Goal: Task Accomplishment & Management: Manage account settings

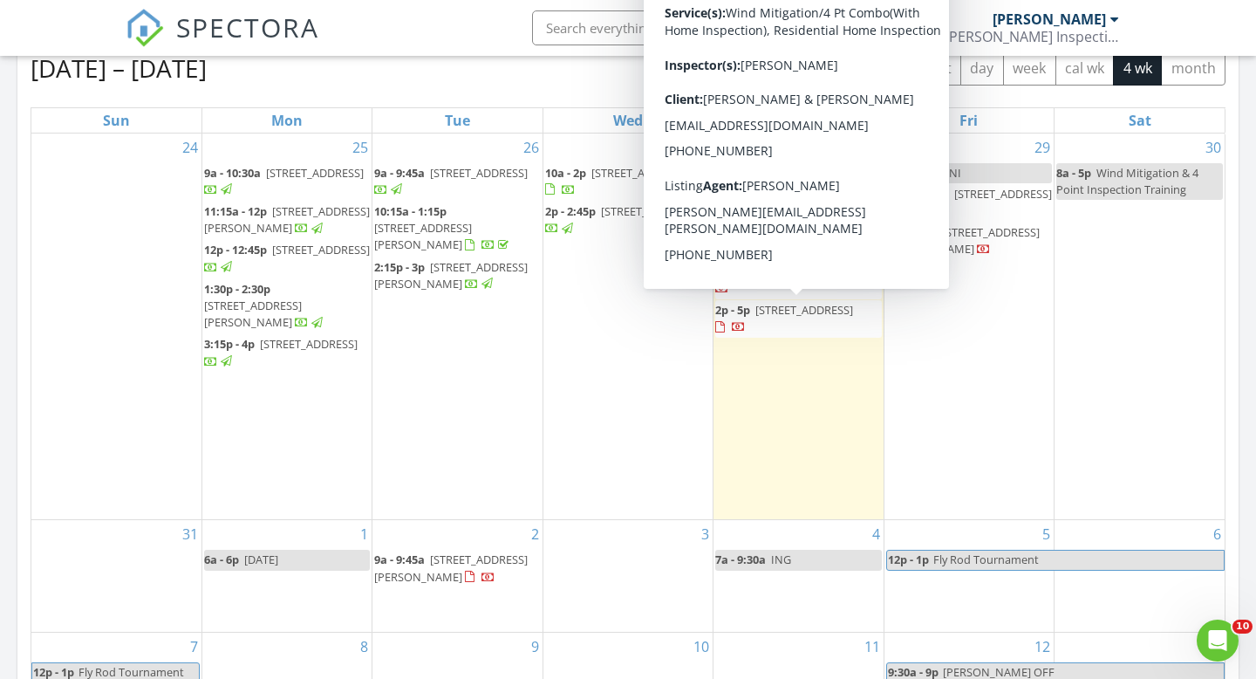
scroll to position [777, 0]
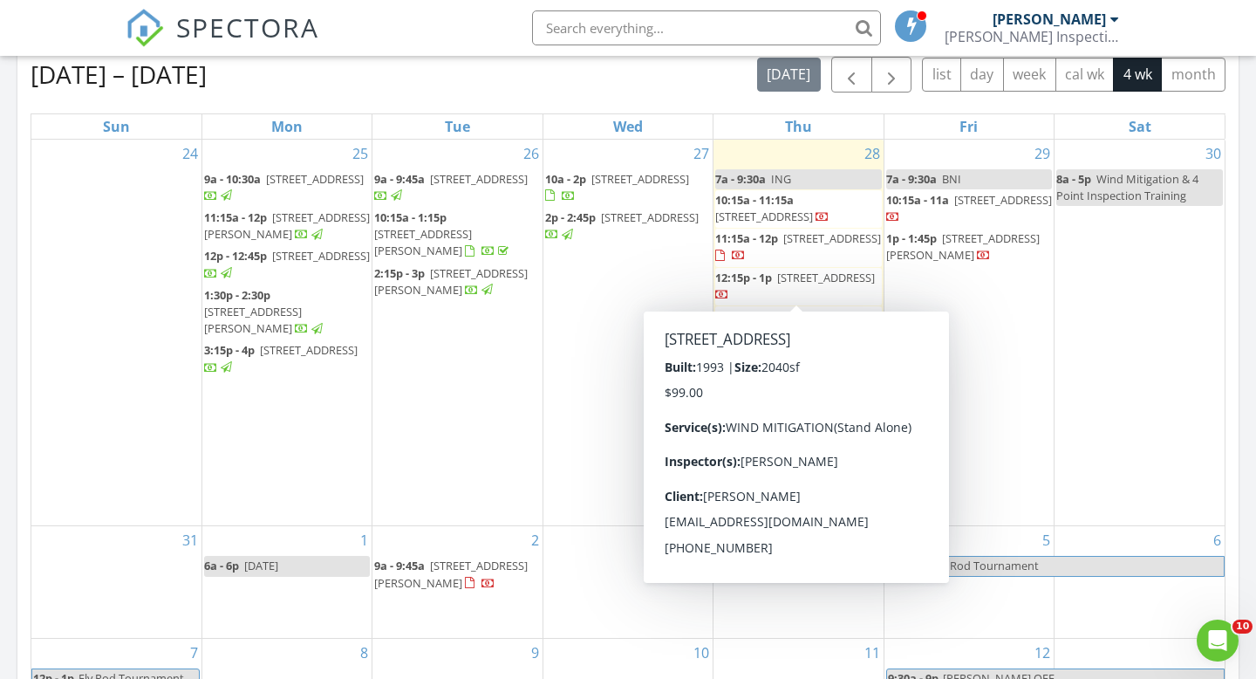
click at [559, 75] on div "Aug 24 – Sep 20, 2025 today list day week cal wk 4 wk month" at bounding box center [628, 75] width 1195 height 36
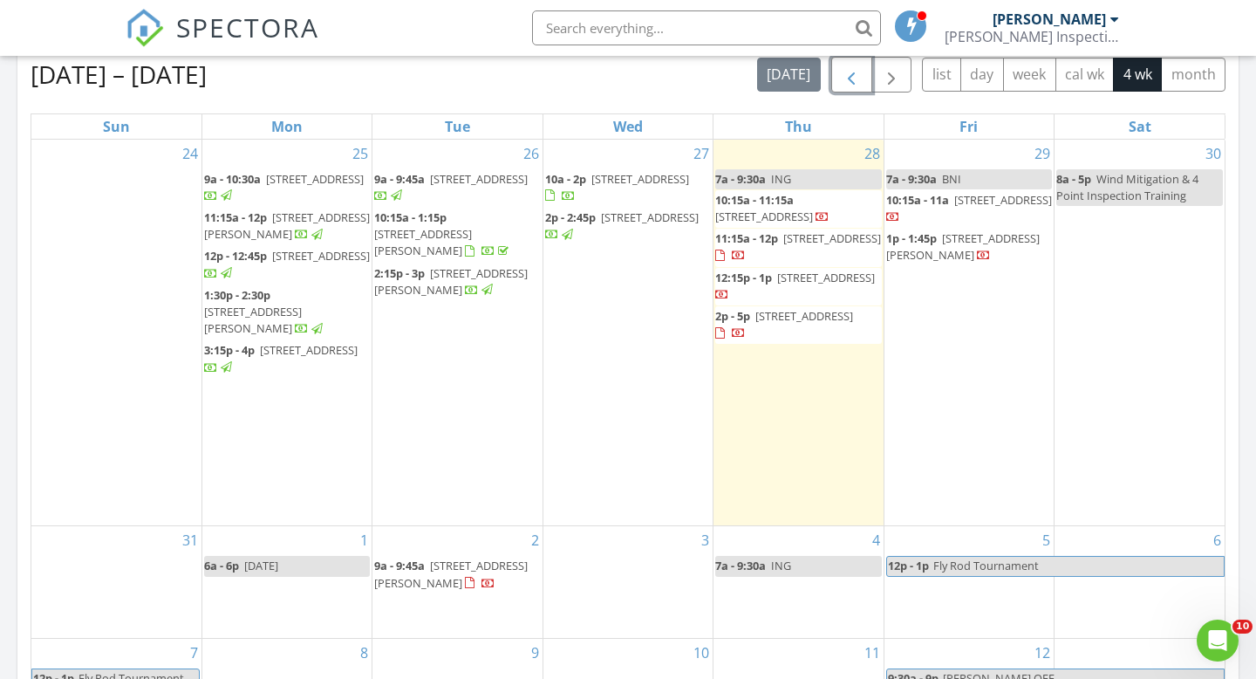
click at [851, 79] on span "button" at bounding box center [851, 75] width 21 height 21
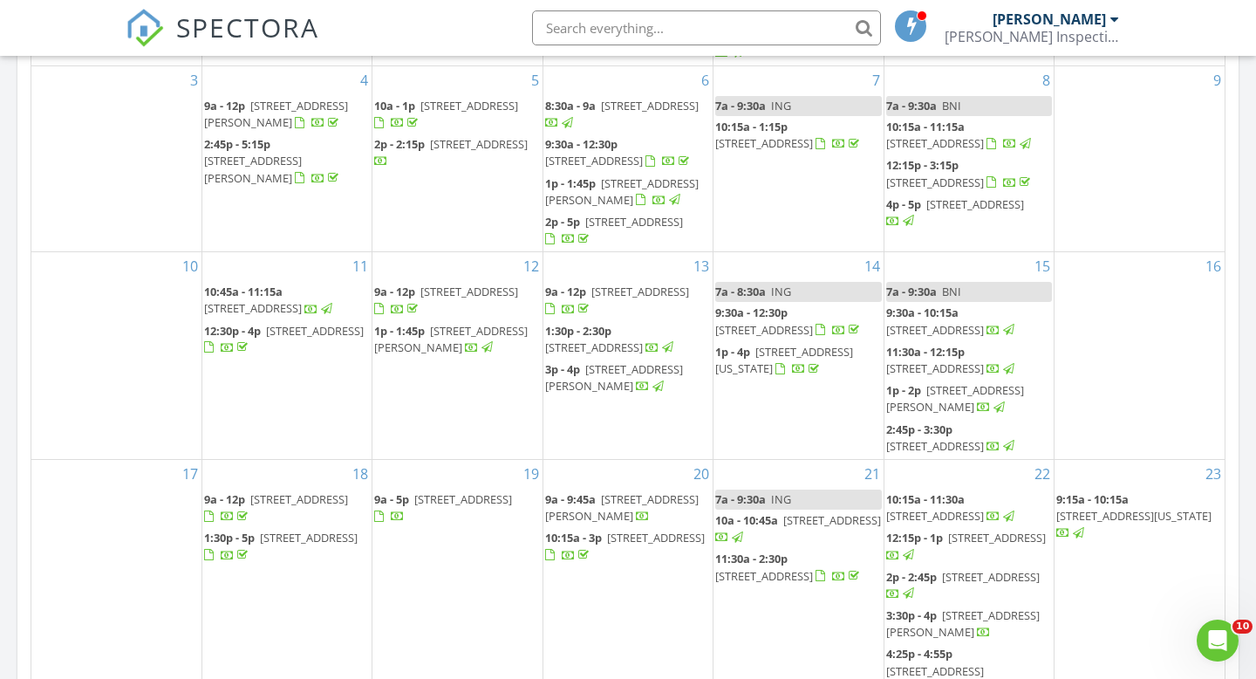
scroll to position [935, 0]
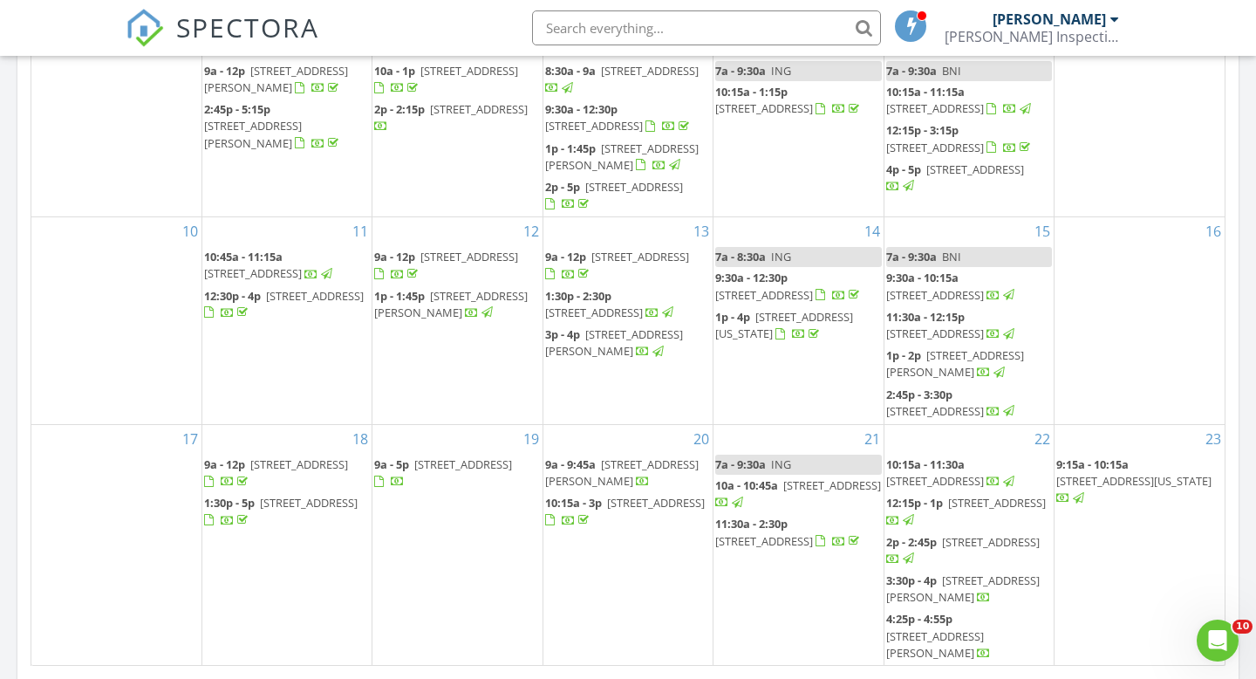
click at [621, 489] on span "23 Magruder Ave, Rockledge 32955" at bounding box center [622, 472] width 154 height 32
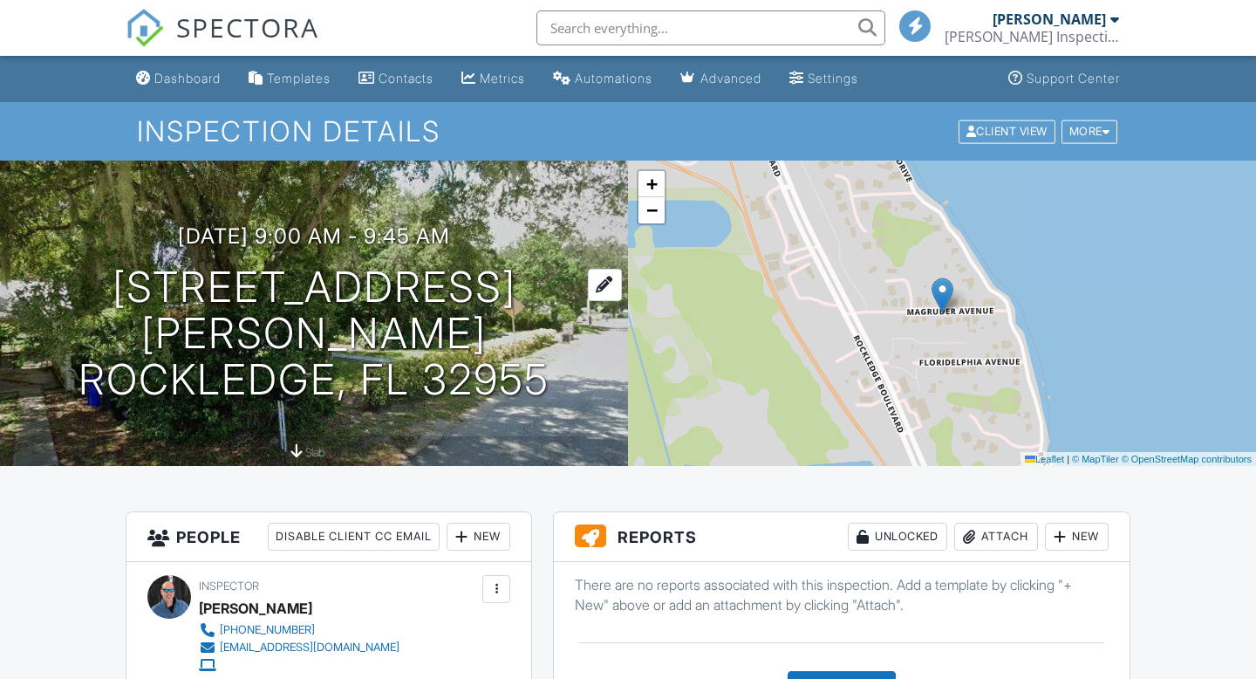
click at [588, 269] on div at bounding box center [605, 285] width 34 height 32
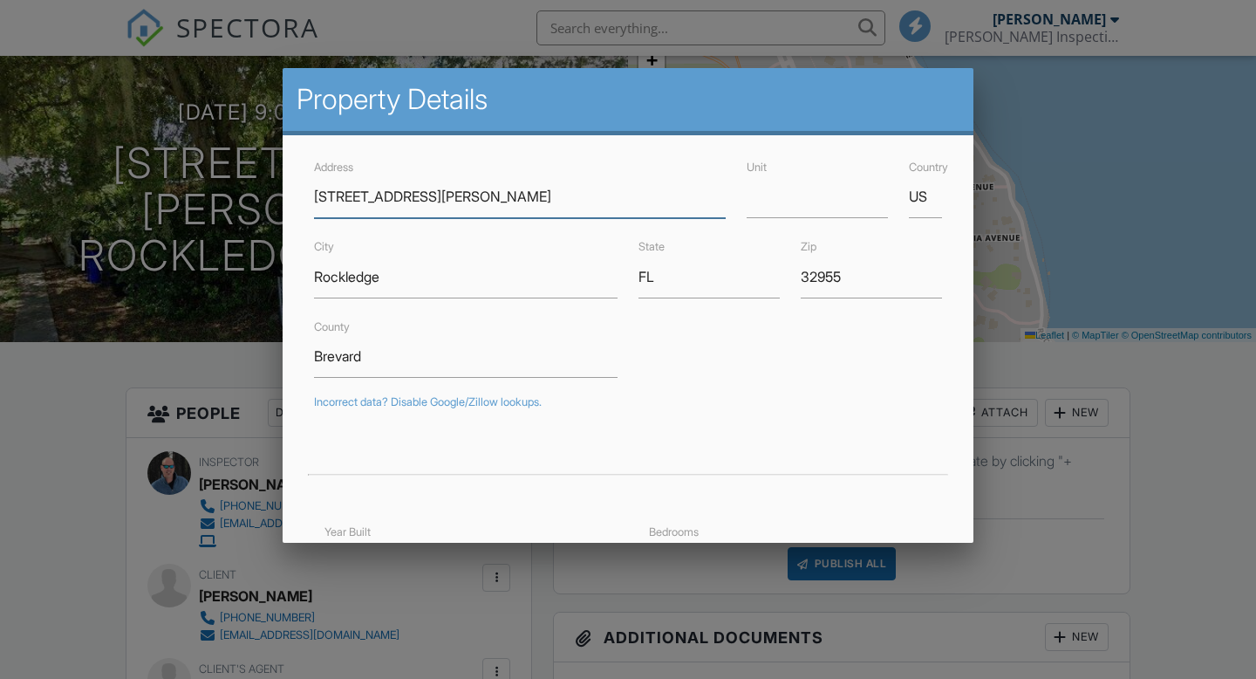
click at [330, 205] on input "23 Magruder Ave" at bounding box center [520, 196] width 412 height 43
click at [330, 199] on input "23 Magruder Ave" at bounding box center [520, 196] width 412 height 43
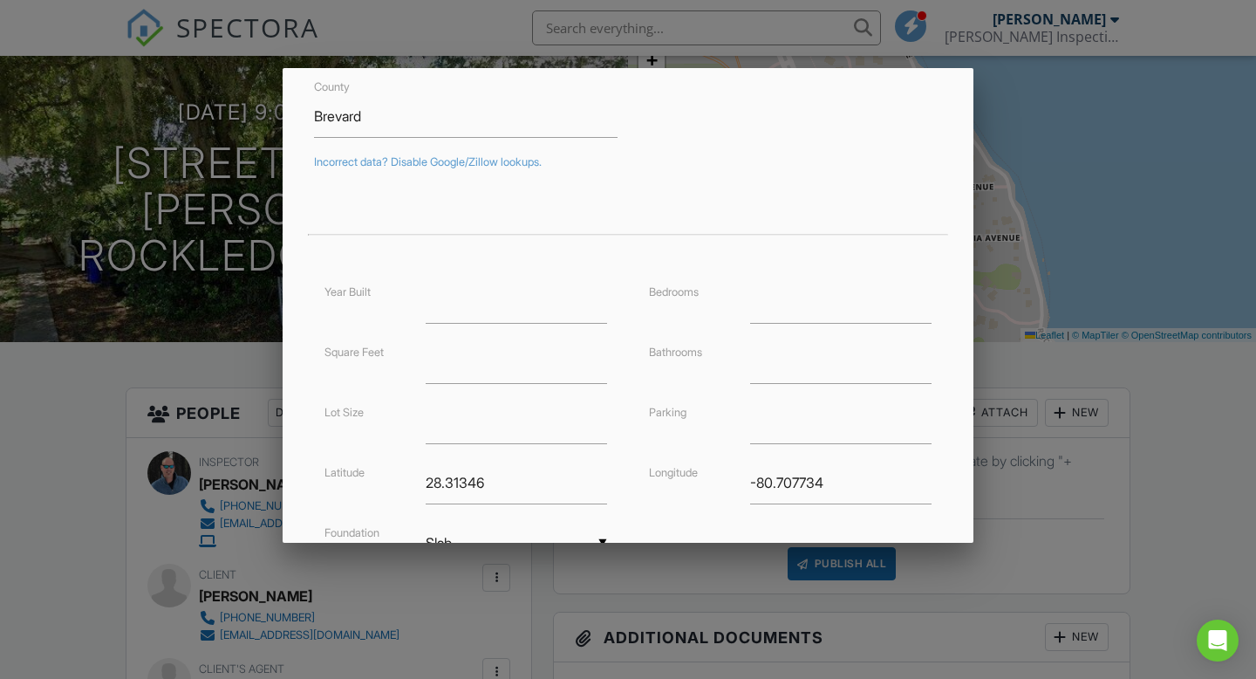
scroll to position [397, 0]
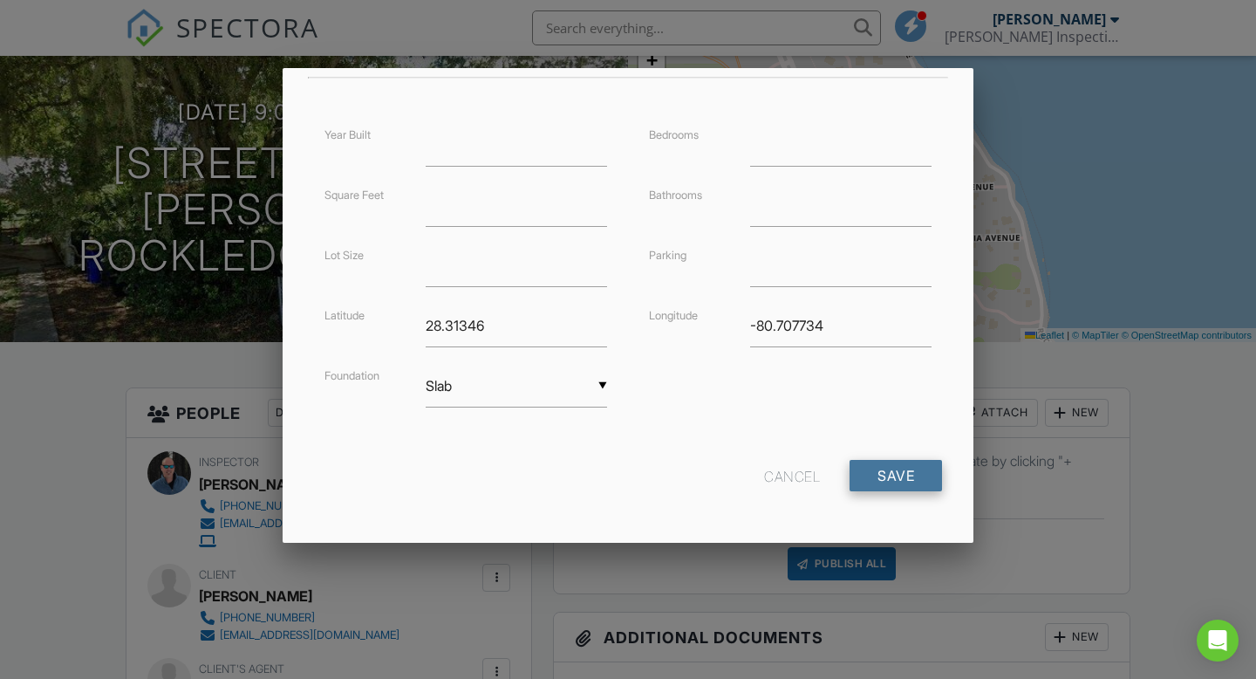
type input "[STREET_ADDRESS][PERSON_NAME]"
click at [901, 475] on input "Save" at bounding box center [896, 475] width 92 height 31
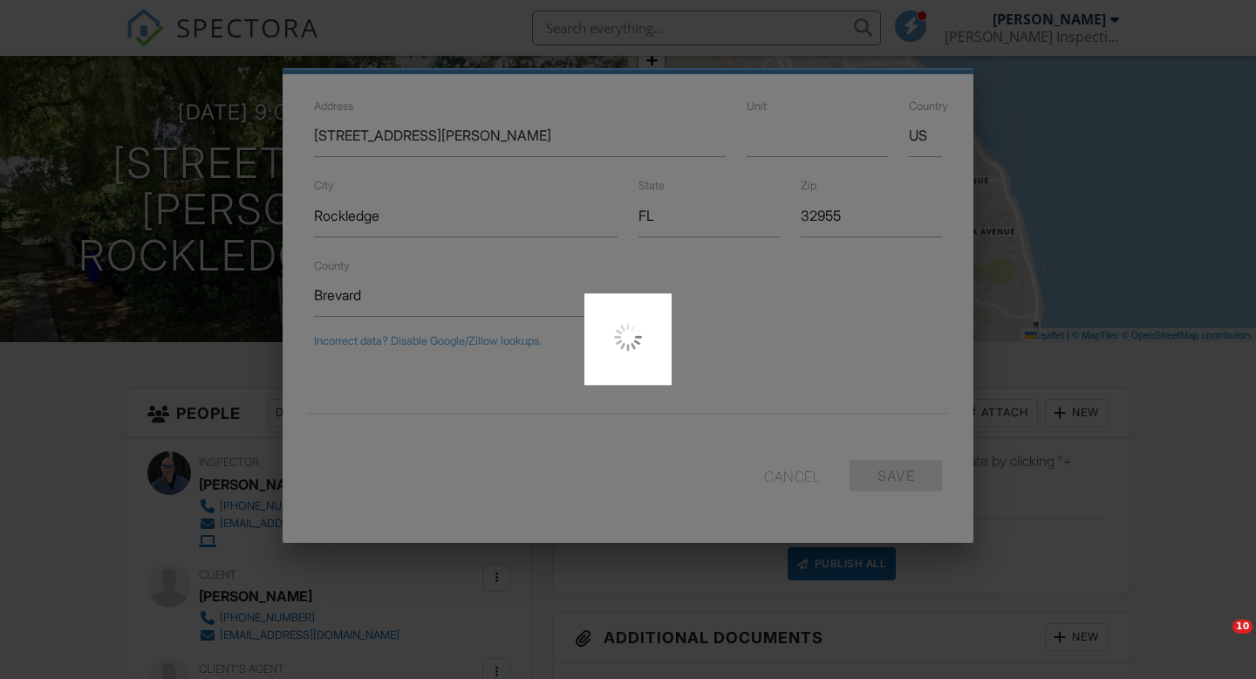
type input "28.3133052"
type input "-80.7075912"
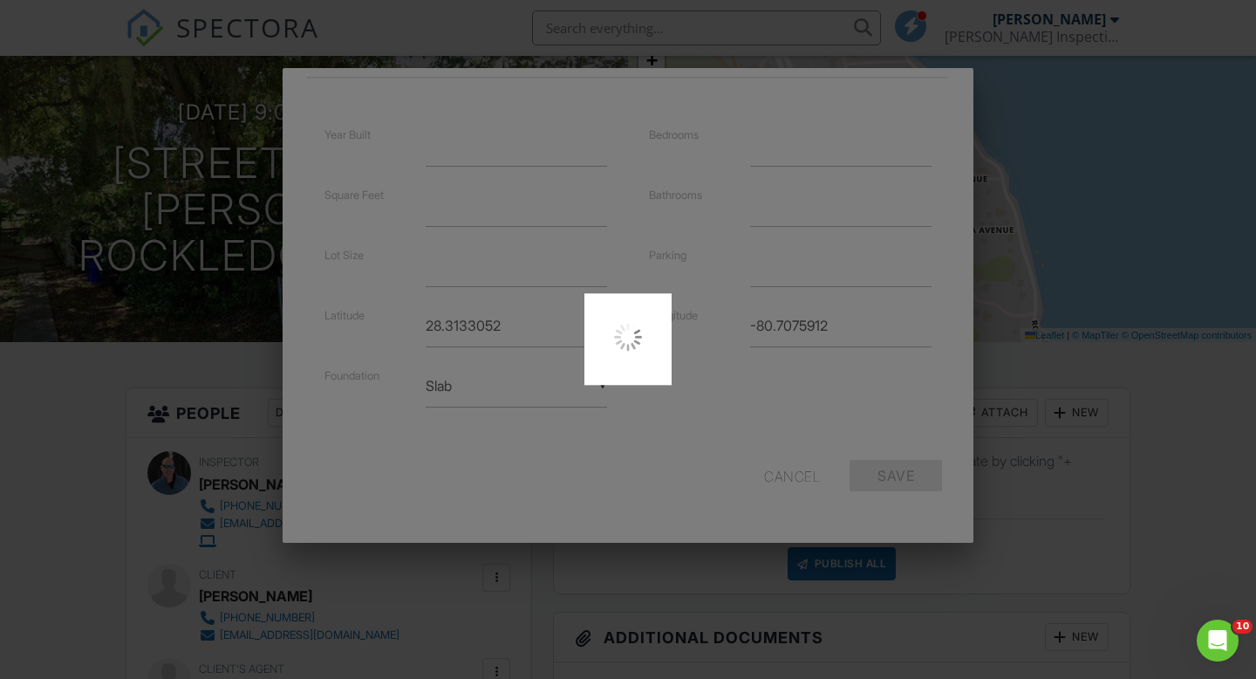
scroll to position [0, 0]
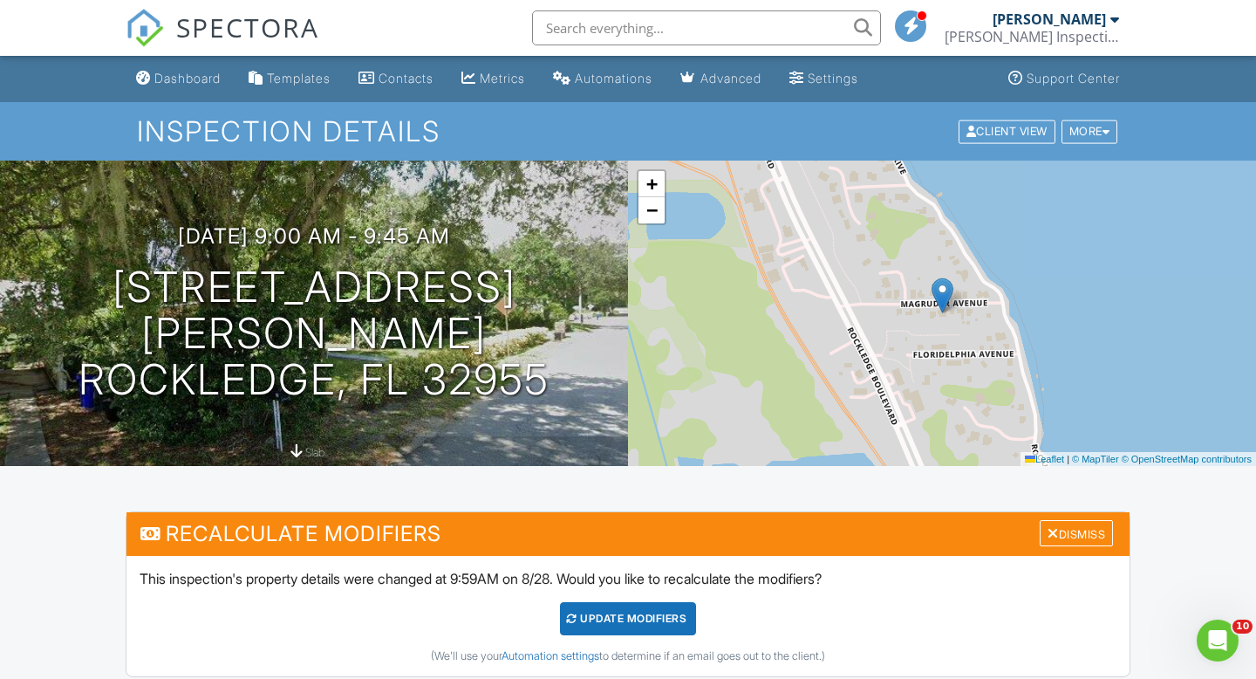
click at [609, 615] on div "UPDATE Modifiers" at bounding box center [628, 618] width 137 height 33
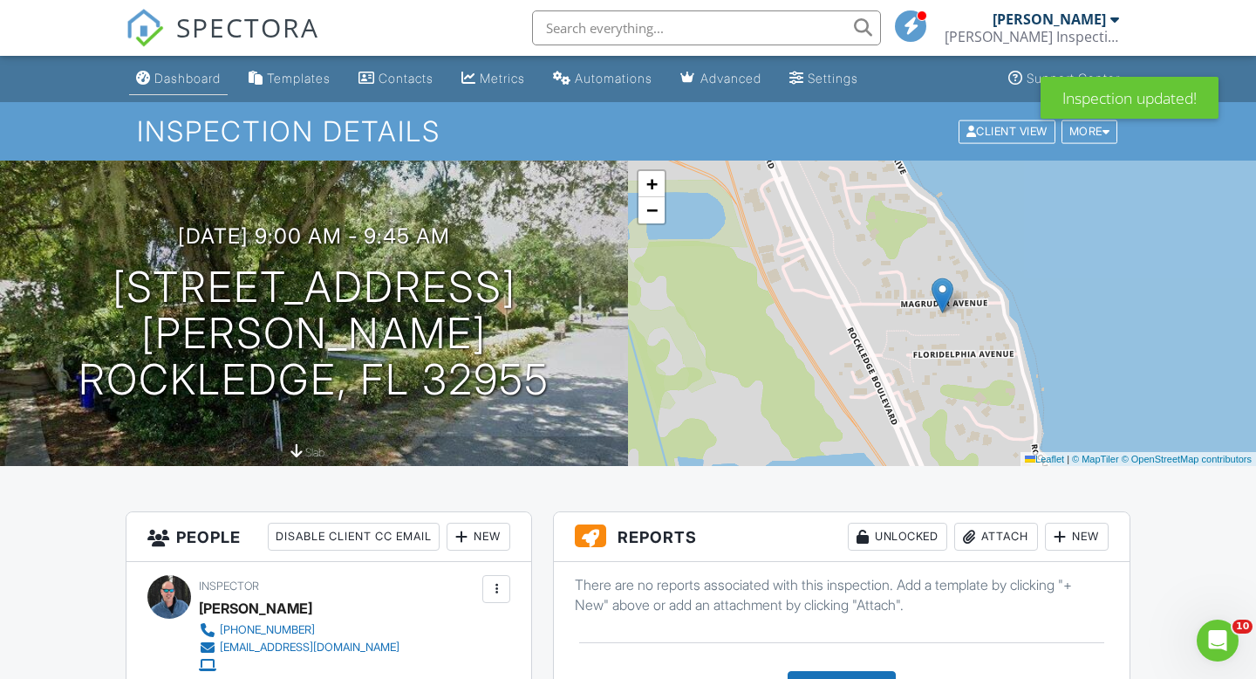
click at [200, 65] on link "Dashboard" at bounding box center [178, 79] width 99 height 32
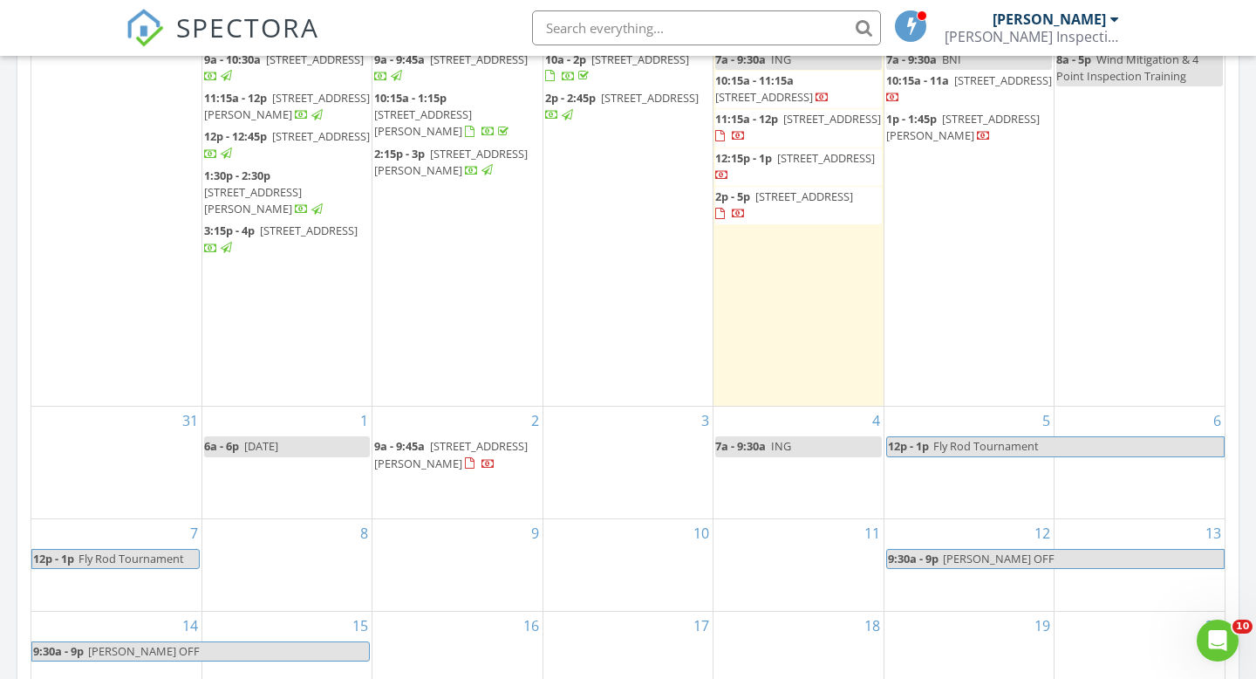
scroll to position [836, 0]
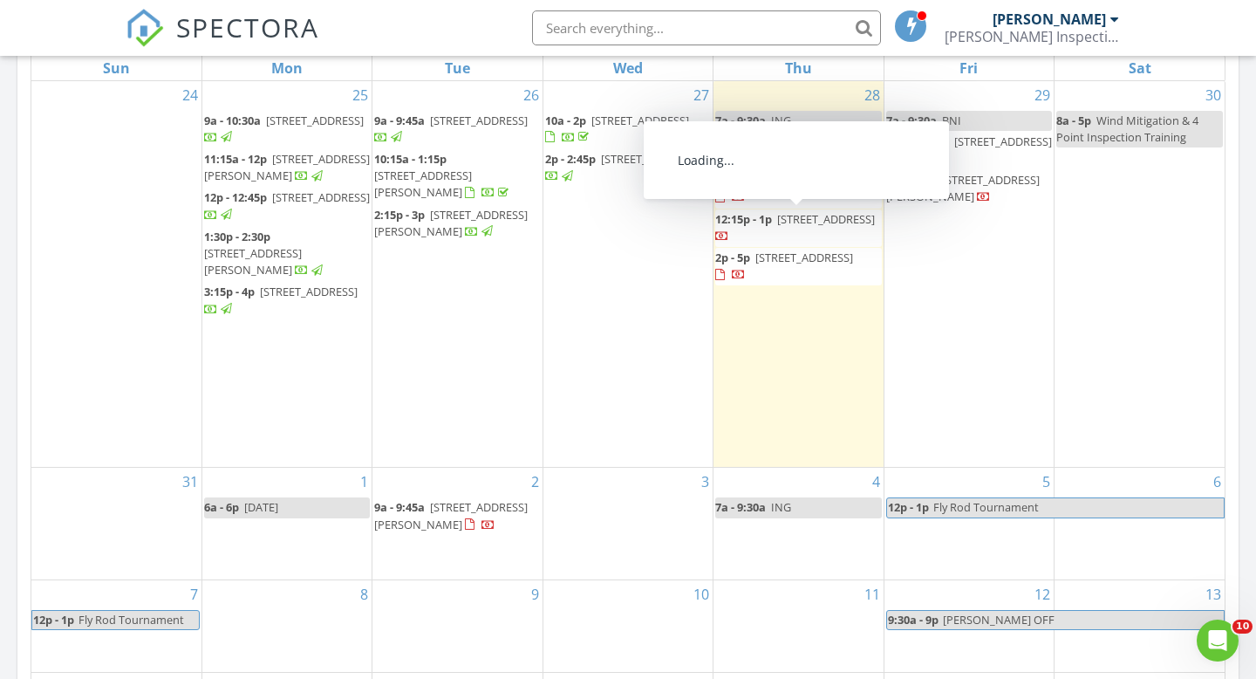
click at [758, 265] on span "[STREET_ADDRESS]" at bounding box center [804, 258] width 98 height 16
